Goal: Find contact information: Find contact information

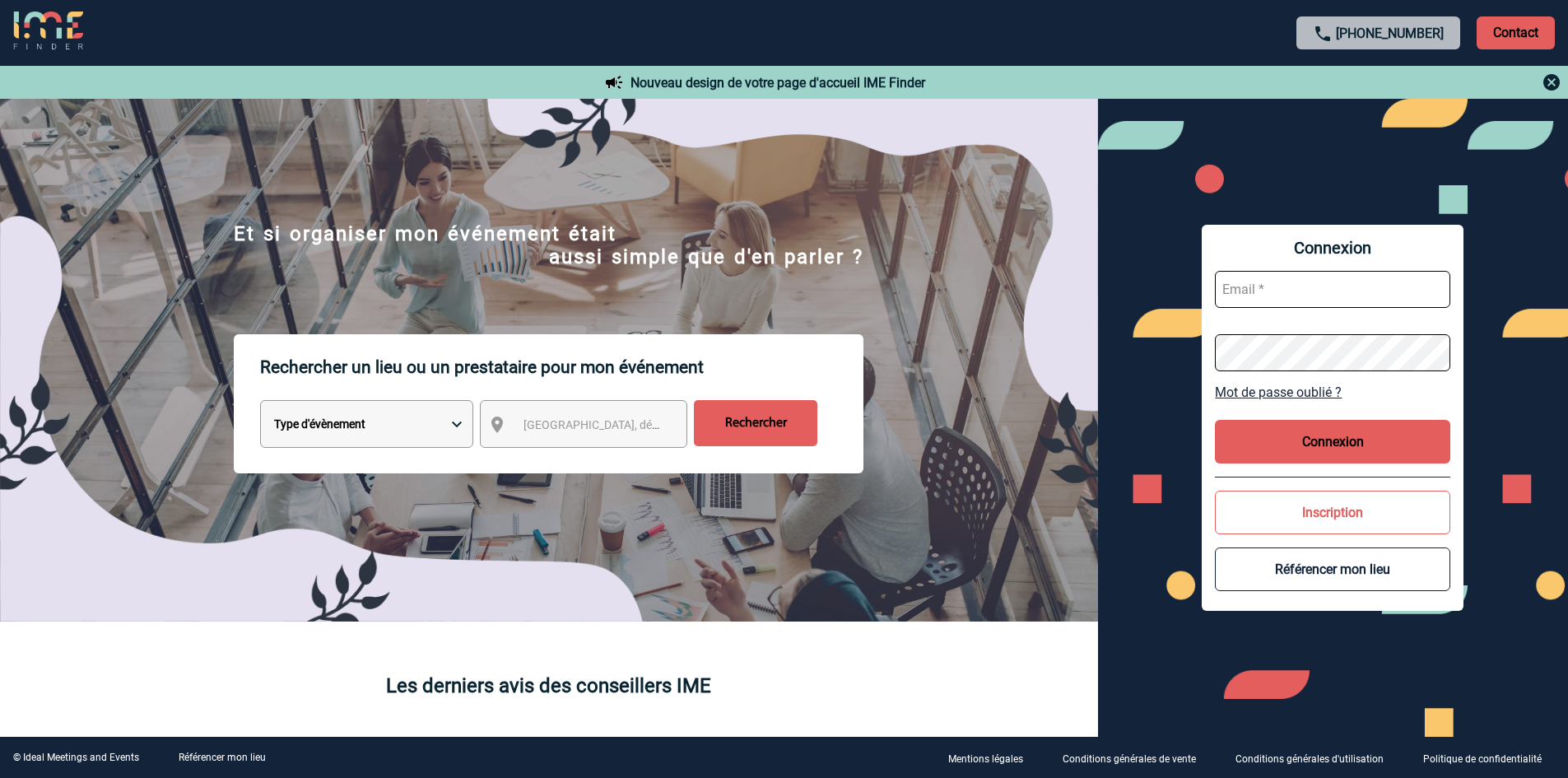
type input "[EMAIL_ADDRESS][DOMAIN_NAME]"
click at [1311, 439] on button "Connexion" at bounding box center [1333, 442] width 235 height 44
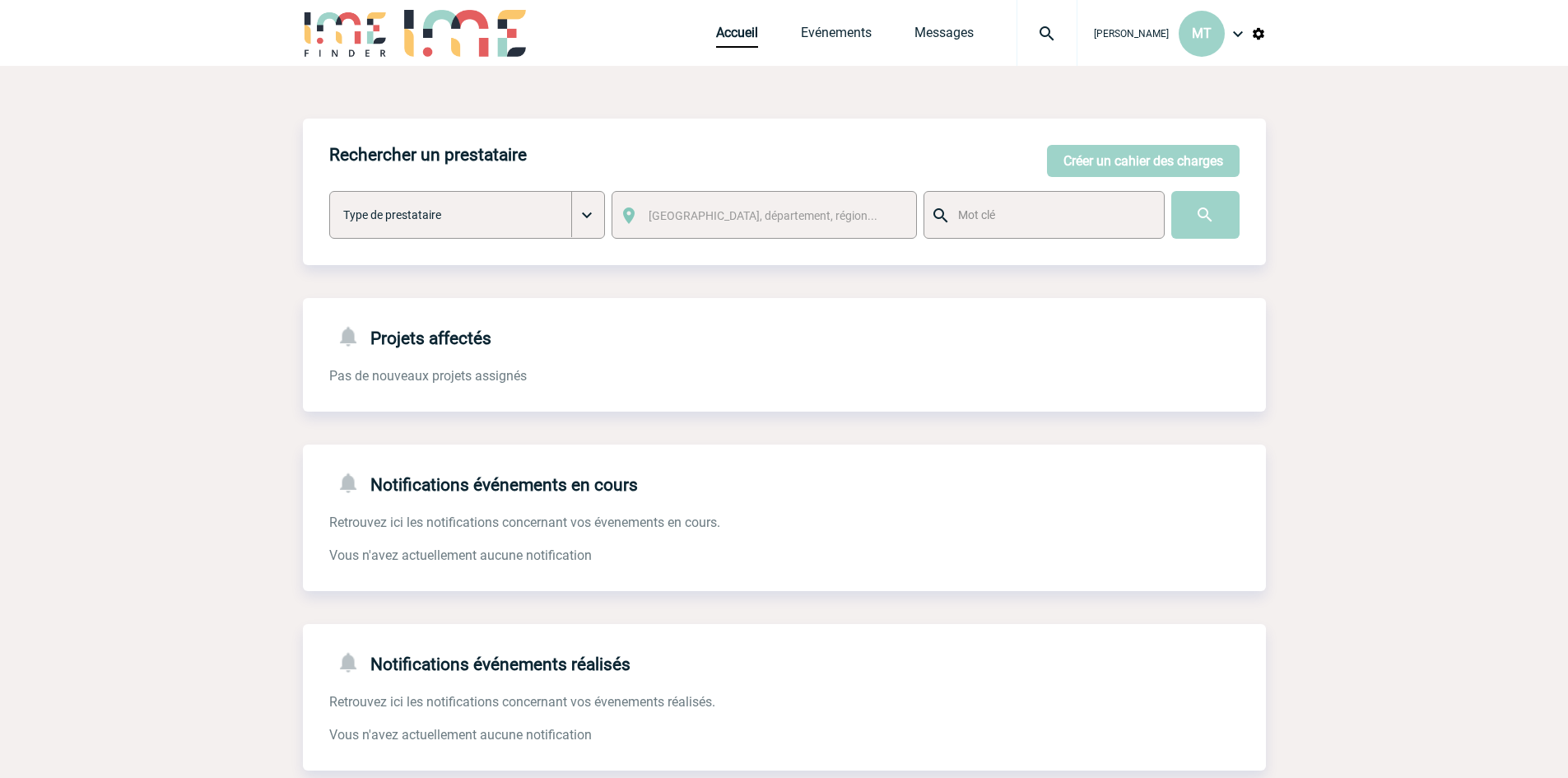
click at [1052, 28] on img at bounding box center [1047, 34] width 60 height 20
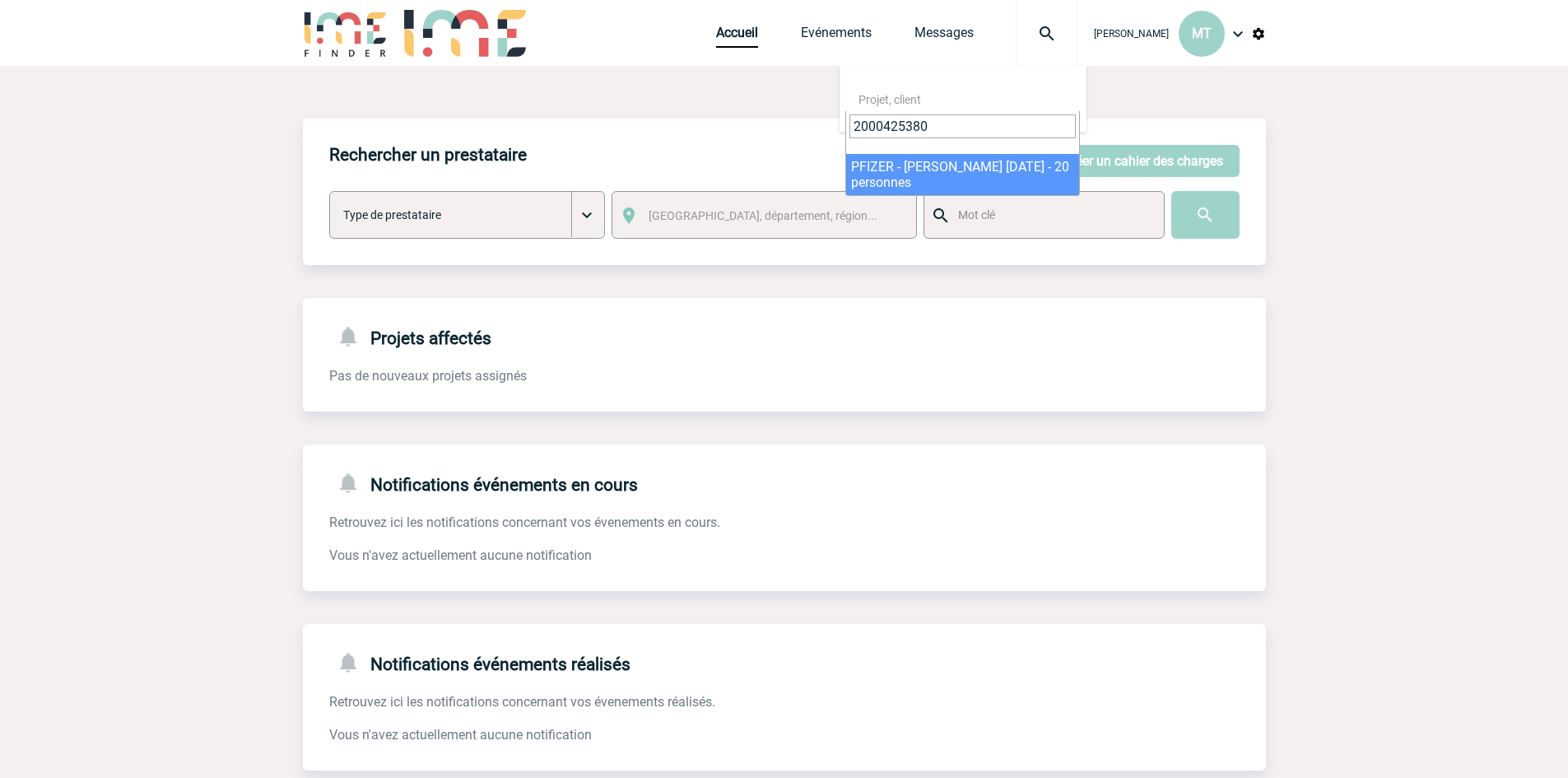
type input "2000425380"
select select "24881"
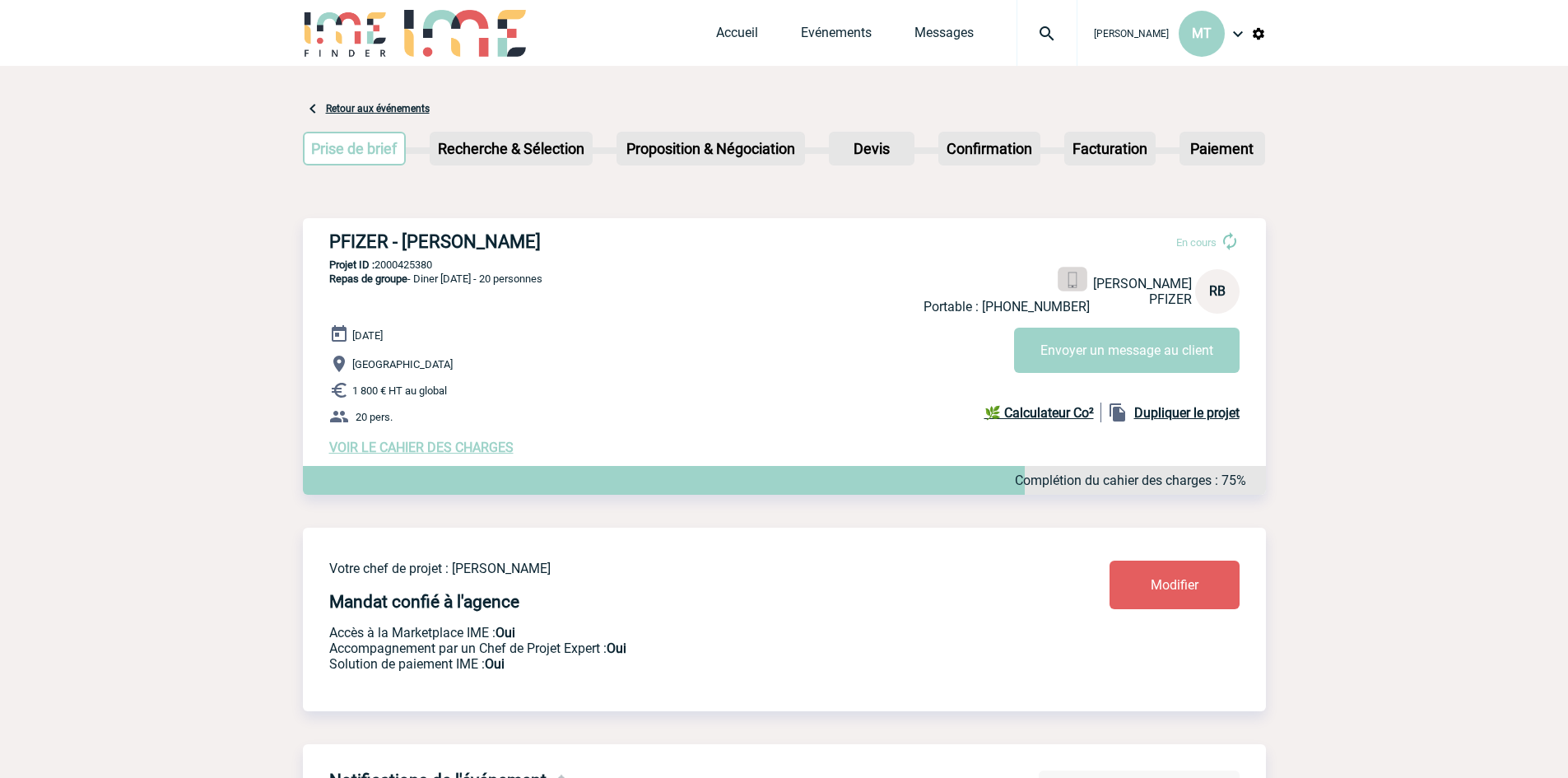
click at [1064, 273] on img at bounding box center [1072, 280] width 16 height 16
drag, startPoint x: 297, startPoint y: 200, endPoint x: 285, endPoint y: 207, distance: 13.9
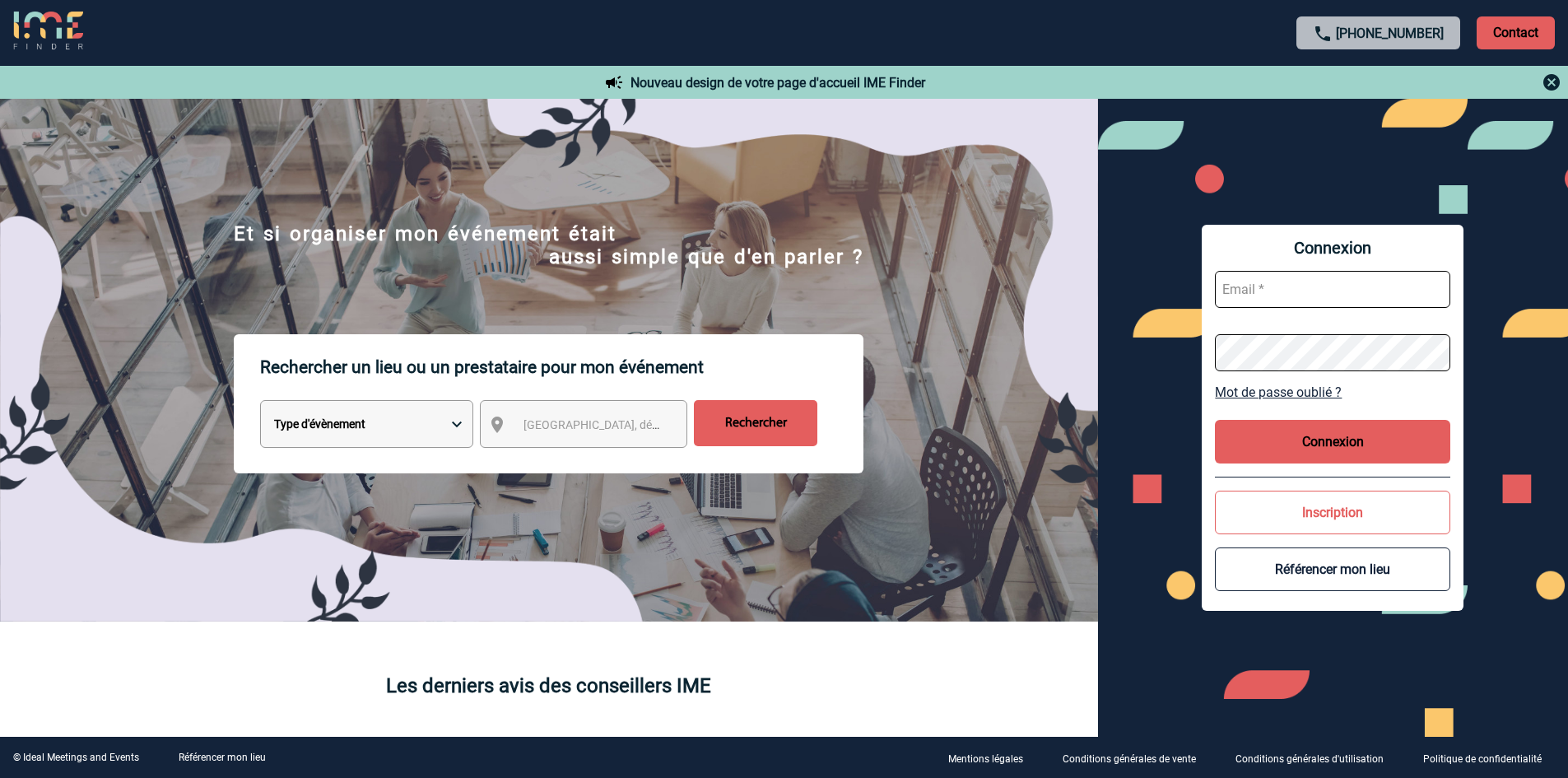
type input "[EMAIL_ADDRESS][DOMAIN_NAME]"
click at [1390, 443] on button "Connexion" at bounding box center [1333, 442] width 235 height 44
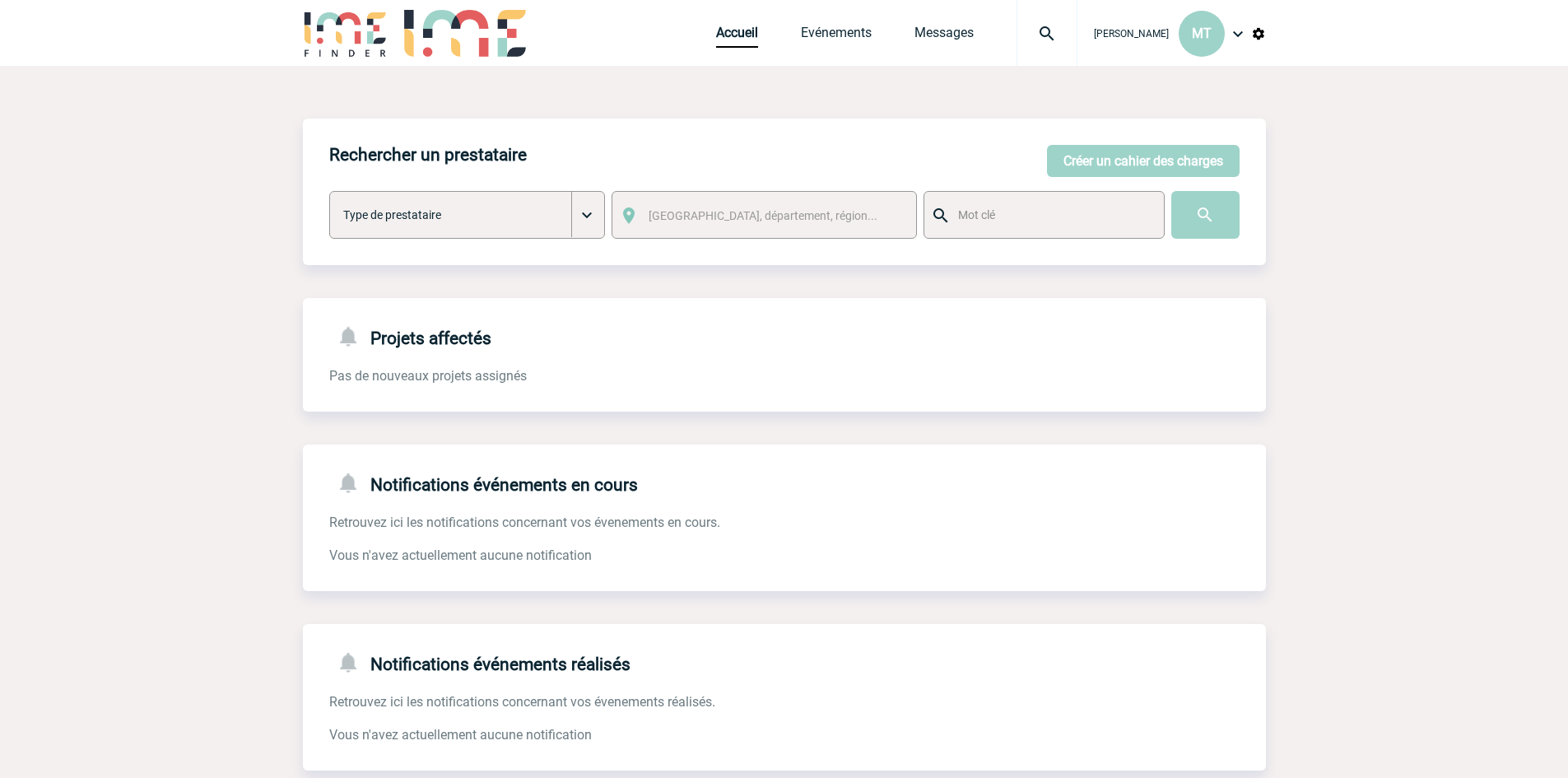
click at [1038, 36] on img at bounding box center [1047, 34] width 60 height 20
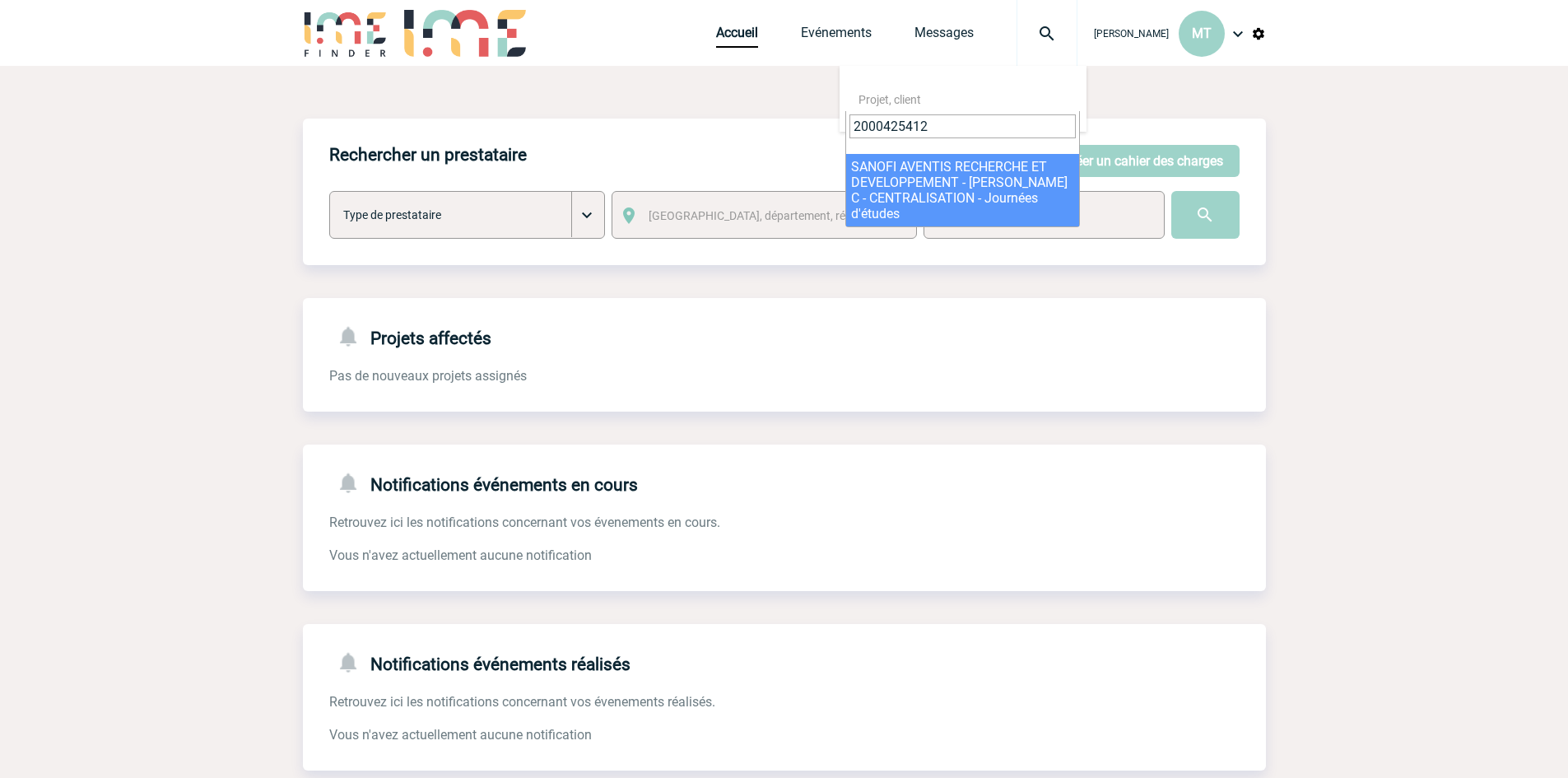
type input "2000425412"
select select "24913"
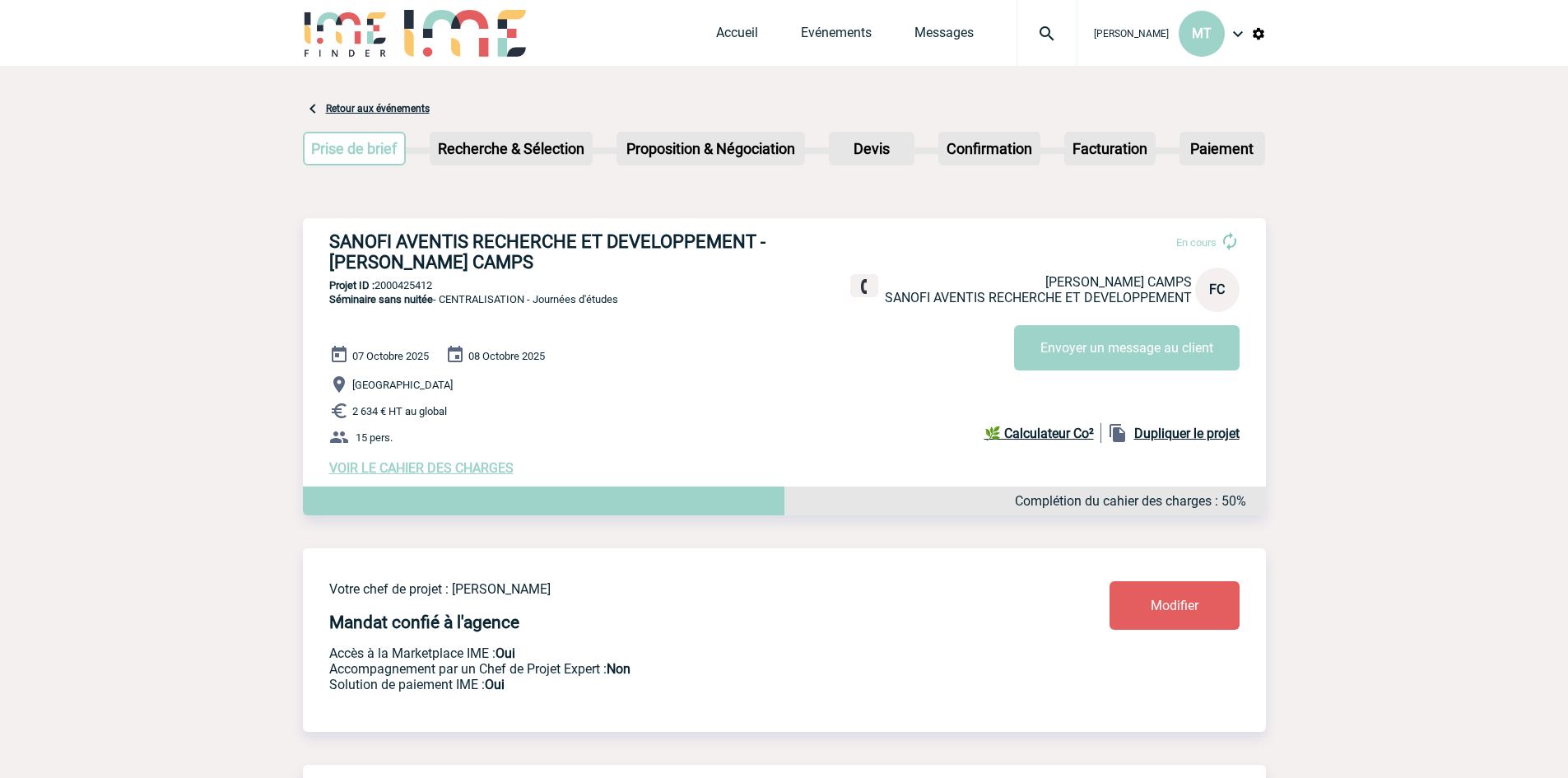
drag, startPoint x: 440, startPoint y: 285, endPoint x: 380, endPoint y: 279, distance: 60.3
click at [380, 279] on div "SANOFI AVENTIS RECHERCHE ET DEVELOPPEMENT - [PERSON_NAME] CAMPS En cours [PERSO…" at bounding box center [784, 353] width 963 height 271
copy p "2000425412"
drag, startPoint x: 479, startPoint y: 263, endPoint x: 326, endPoint y: 261, distance: 153.0
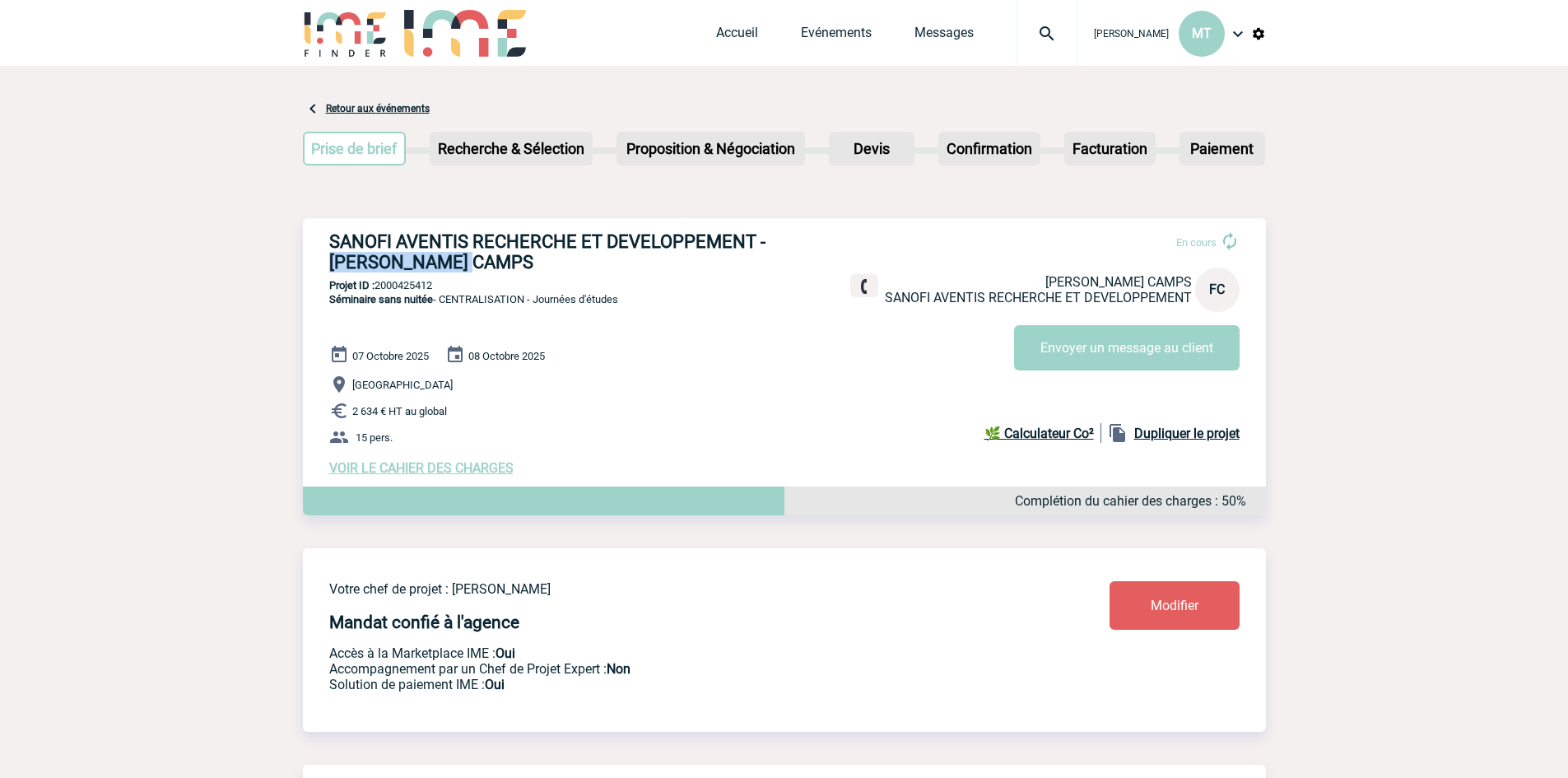
click at [326, 261] on div "SANOFI AVENTIS RECHERCHE ET DEVELOPPEMENT - [PERSON_NAME] CAMPS En cours [PERSO…" at bounding box center [784, 353] width 963 height 271
copy h3 "[PERSON_NAME] CAMPS"
click at [639, 335] on div "SANOFI AVENTIS RECHERCHE ET DEVELOPPEMENT - [PERSON_NAME] CAMPS En cours [PERSO…" at bounding box center [784, 353] width 963 height 271
drag, startPoint x: 272, startPoint y: 85, endPoint x: 263, endPoint y: 85, distance: 9.0
